Goal: Register for event/course

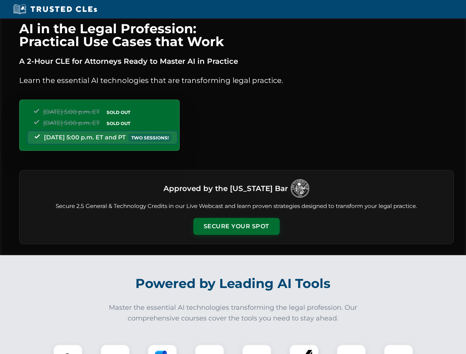
click at [236, 227] on button "Secure Your Spot" at bounding box center [236, 226] width 86 height 17
click at [68, 349] on img at bounding box center [67, 359] width 21 height 21
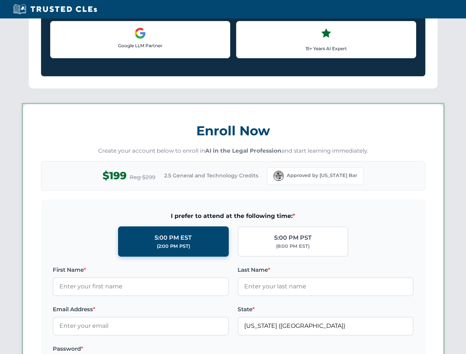
click at [162, 349] on label "Password *" at bounding box center [141, 349] width 176 height 9
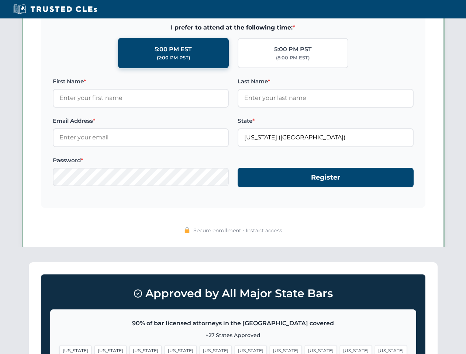
click at [340, 349] on span "[US_STATE]" at bounding box center [356, 350] width 32 height 11
